Goal: Find specific page/section: Find specific page/section

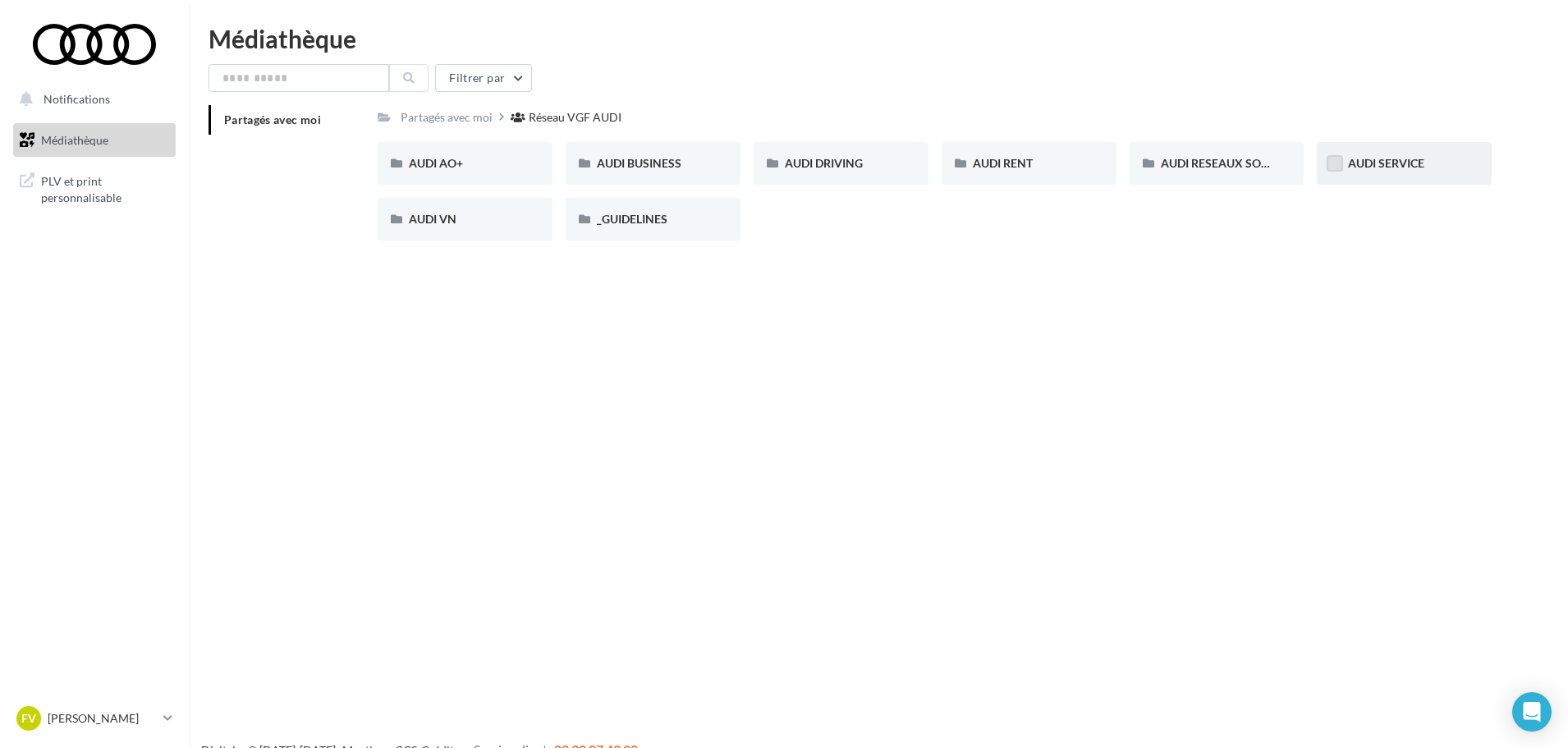
click at [1336, 157] on label at bounding box center [1334, 164] width 16 height 16
click at [1369, 172] on div "AUDI SERVICE" at bounding box center [1404, 164] width 113 height 16
click at [1369, 171] on div "AUDI SERVICE" at bounding box center [1404, 164] width 113 height 16
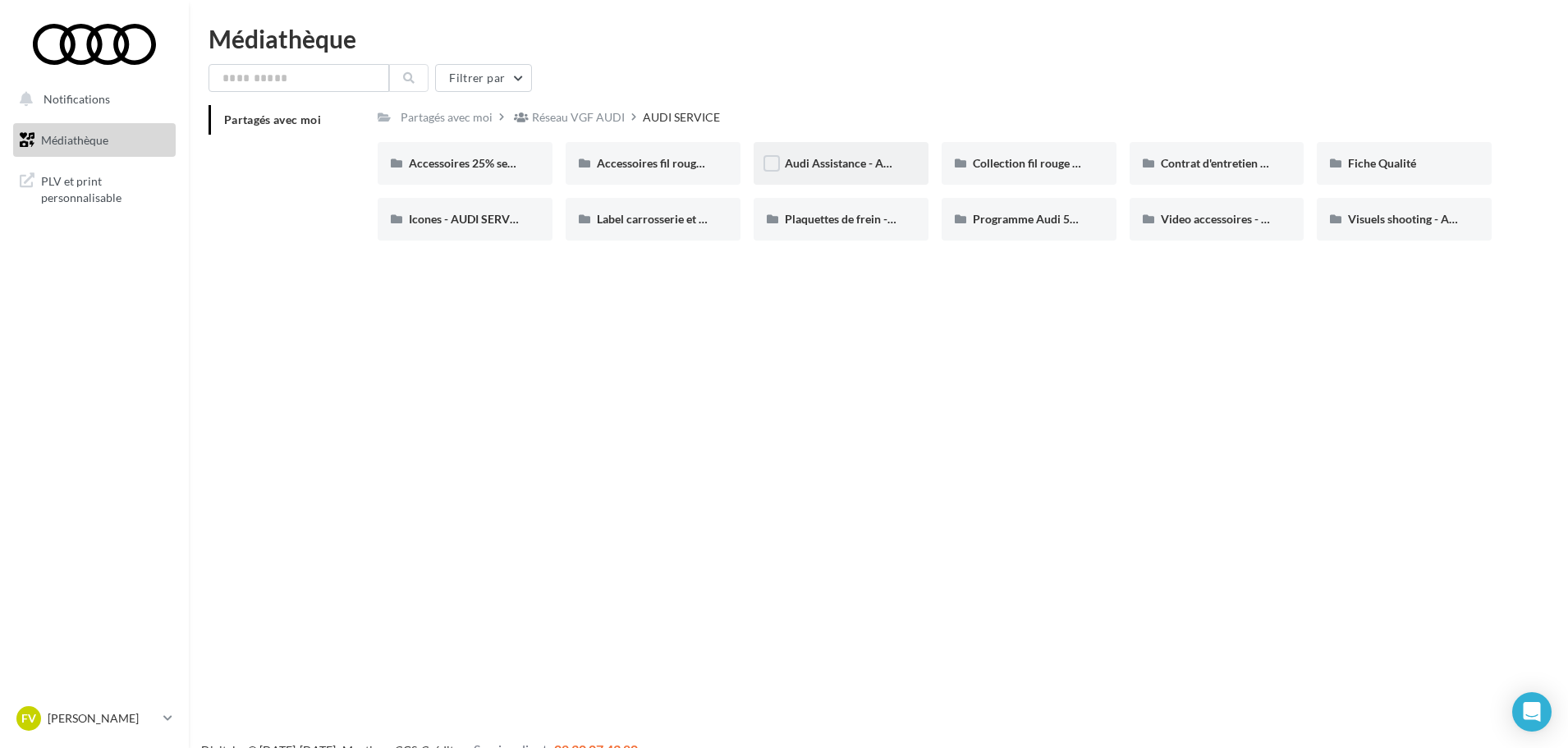
click at [796, 155] on div "Audi Assistance - AUDI SERVICE" at bounding box center [841, 164] width 175 height 43
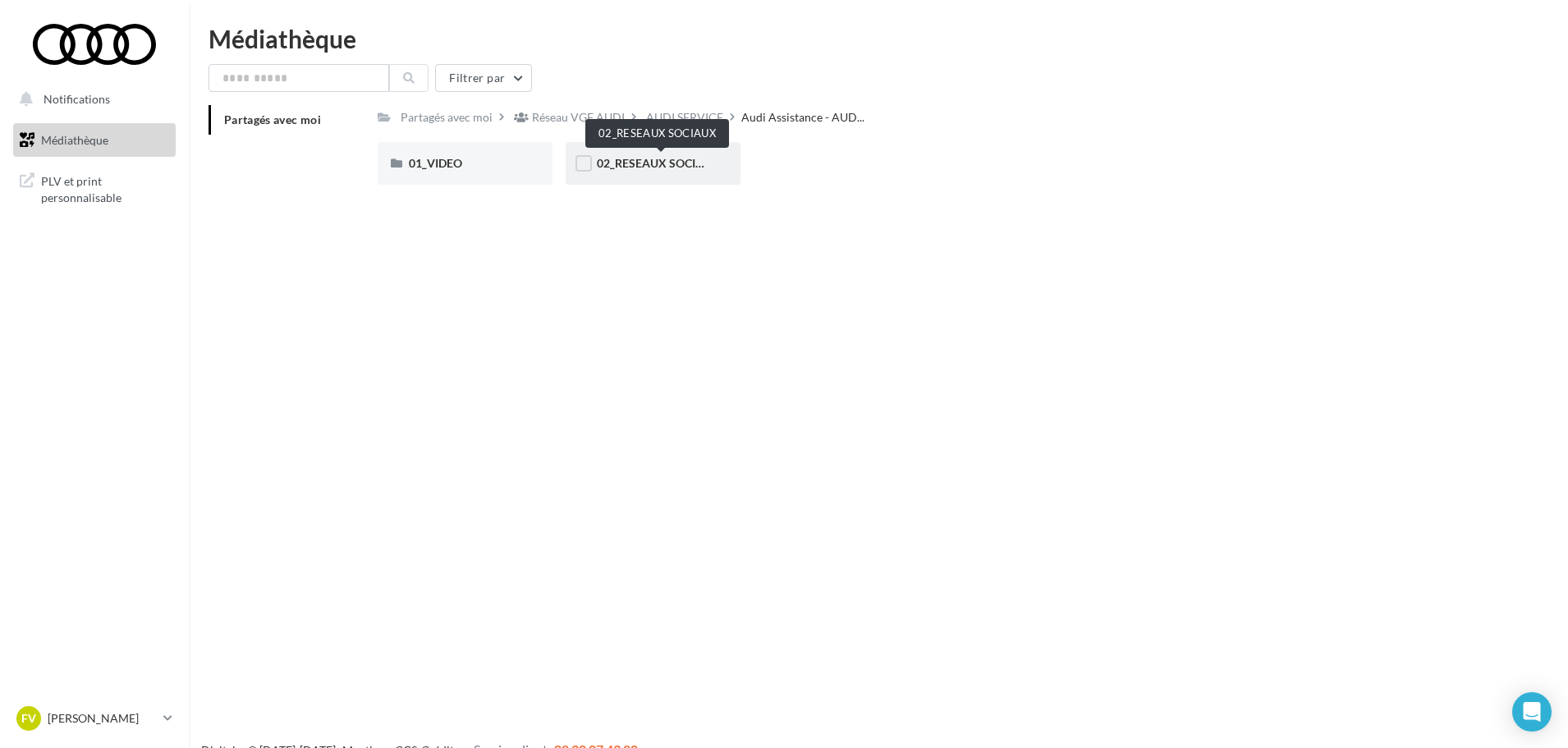
click at [647, 170] on span "02_RESEAUX SOCIAUX" at bounding box center [658, 163] width 124 height 14
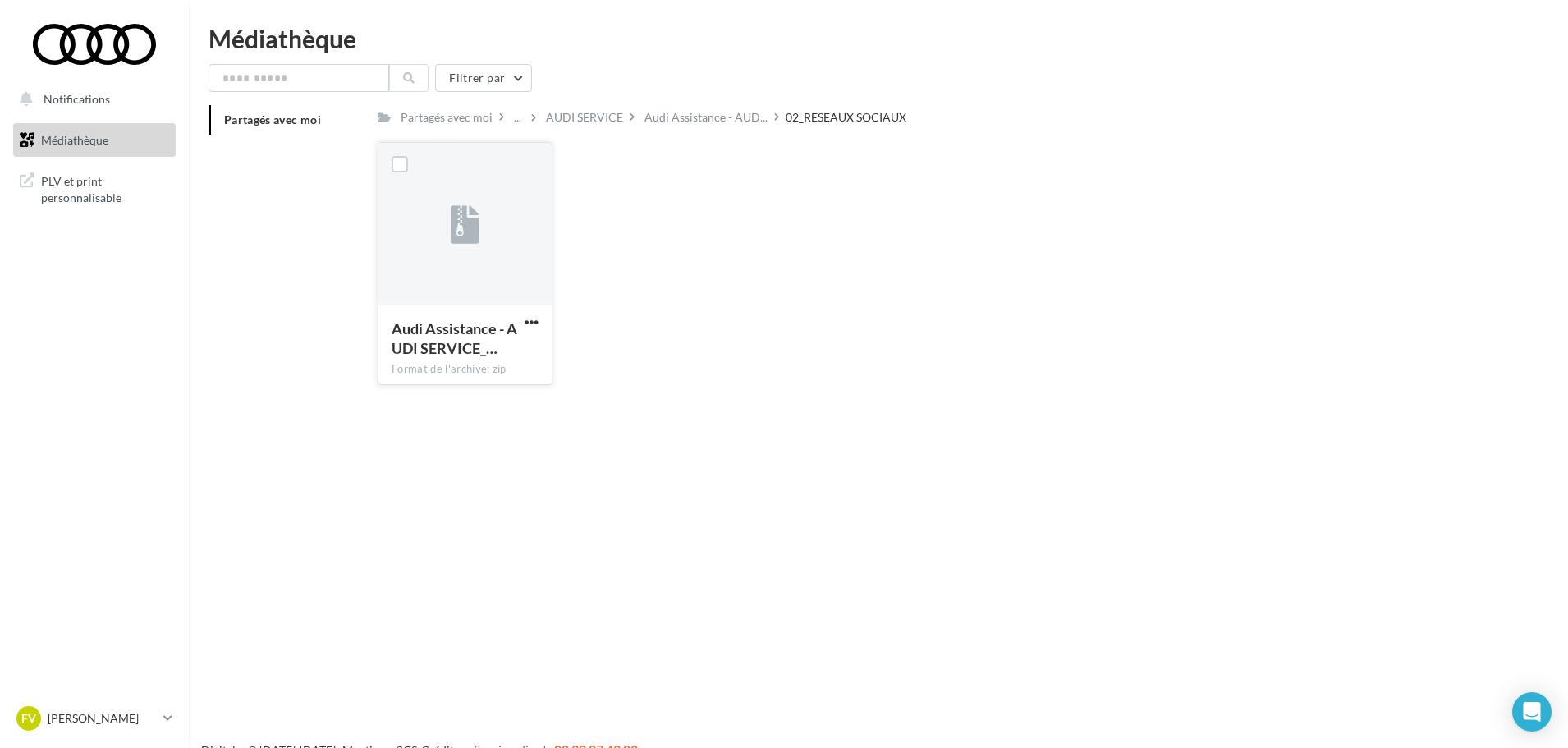
click at [489, 253] on div at bounding box center [465, 225] width 173 height 165
click at [474, 339] on span "Audi Assistance - AUDI SERVICE_…" at bounding box center [454, 338] width 125 height 37
click at [457, 197] on div at bounding box center [465, 225] width 173 height 165
click at [61, 149] on link "Médiathèque" at bounding box center [94, 141] width 169 height 35
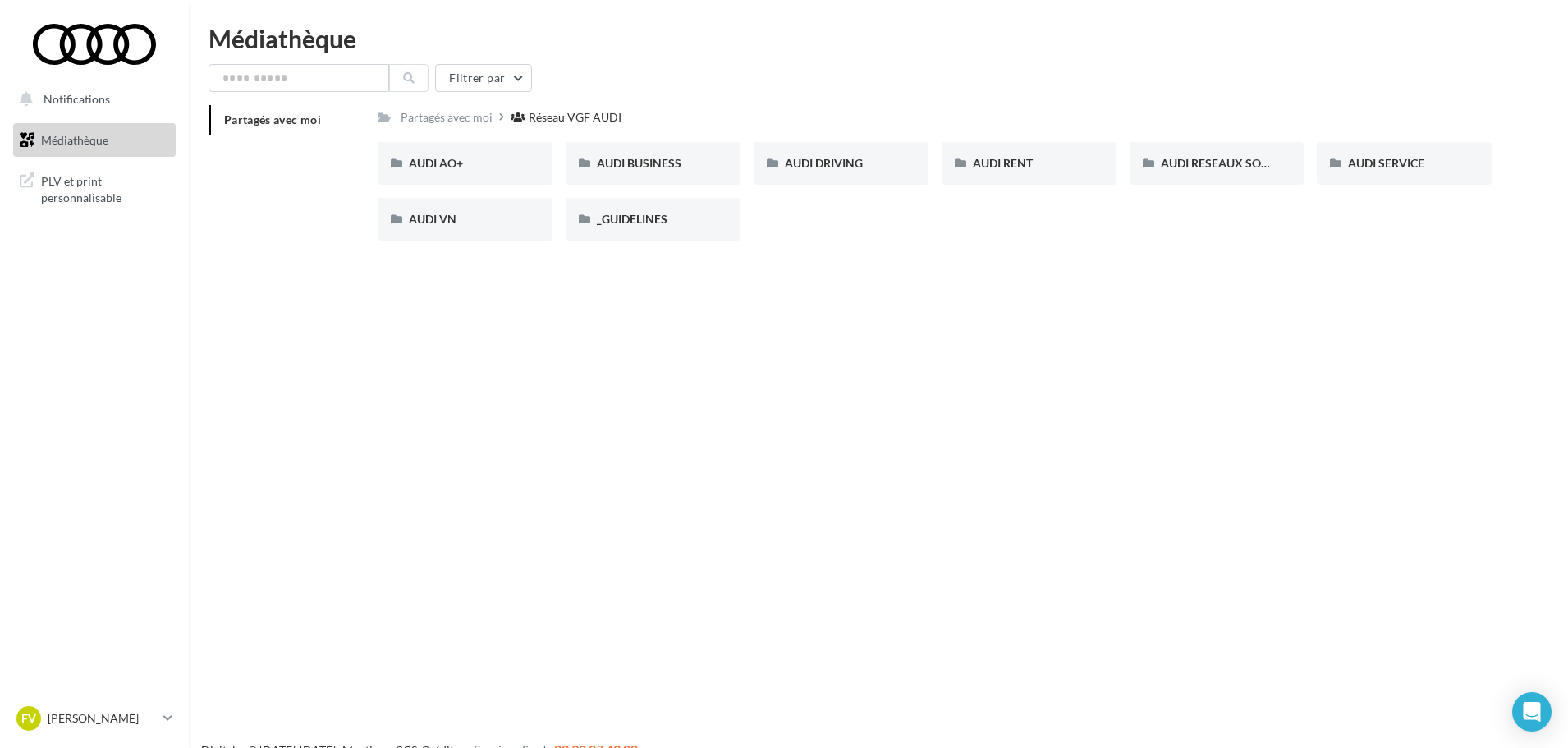
click at [70, 185] on span "PLV et print personnalisable" at bounding box center [105, 188] width 128 height 36
